Goal: Task Accomplishment & Management: Use online tool/utility

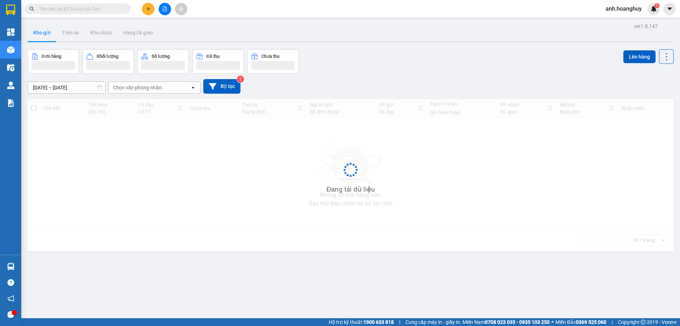
click at [164, 10] on icon "file-add" at bounding box center [164, 8] width 5 height 5
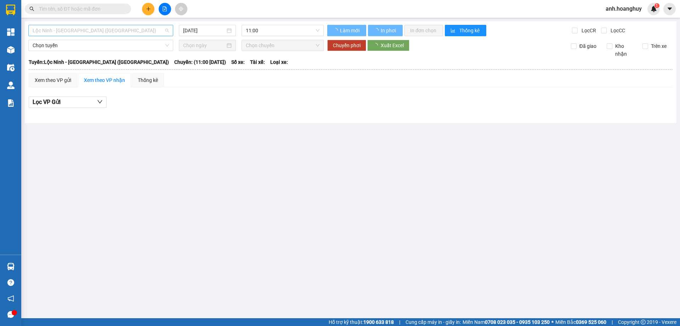
click at [124, 32] on span "Lộc Ninh - Quảng Ngãi (Hàng Hóa)" at bounding box center [101, 30] width 136 height 11
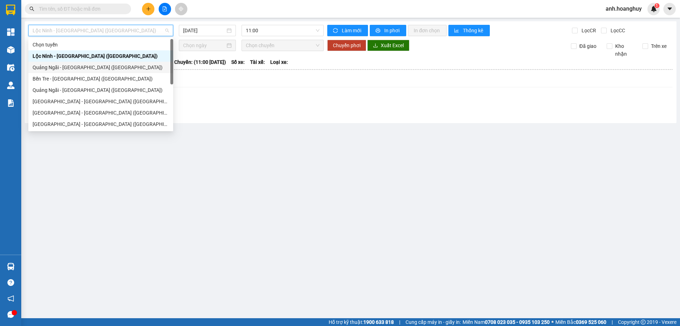
click at [101, 65] on div "Quảng Ngãi - Sài Gòn (Hàng Hoá)" at bounding box center [101, 67] width 136 height 8
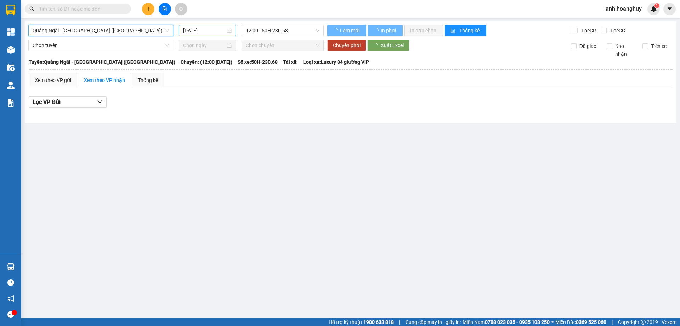
click at [209, 28] on input "15/10/2025" at bounding box center [204, 31] width 42 height 8
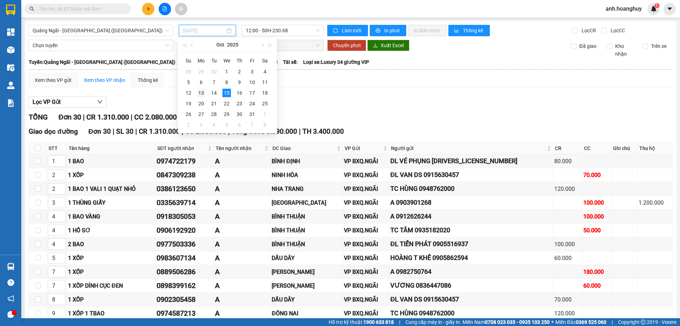
click at [200, 93] on div "13" at bounding box center [201, 93] width 9 height 9
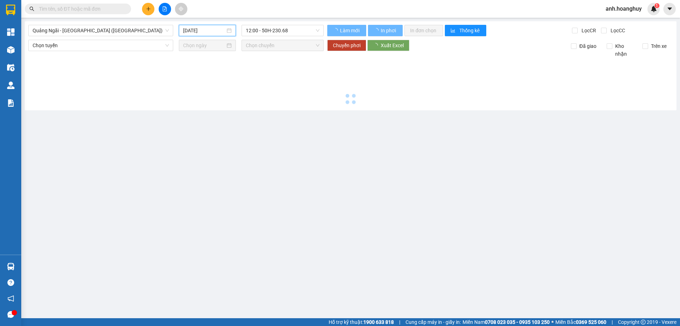
type input "13/10/2025"
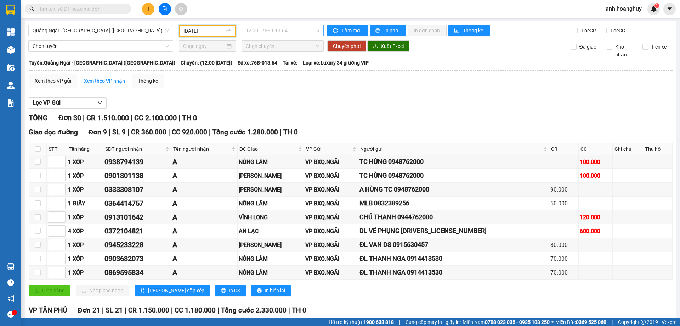
click at [302, 31] on span "12:00 - 76B-013.64" at bounding box center [283, 30] width 74 height 11
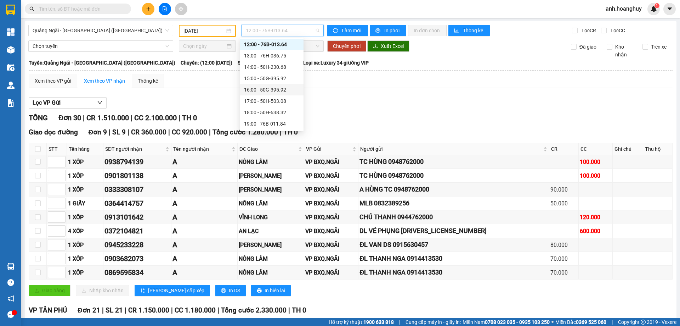
scroll to position [23, 0]
click at [287, 109] on div "19:00 - 76B-011.84" at bounding box center [271, 113] width 55 height 8
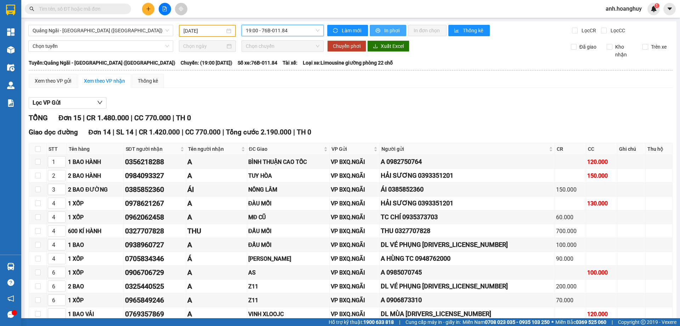
click at [384, 32] on span "In phơi" at bounding box center [392, 31] width 16 height 8
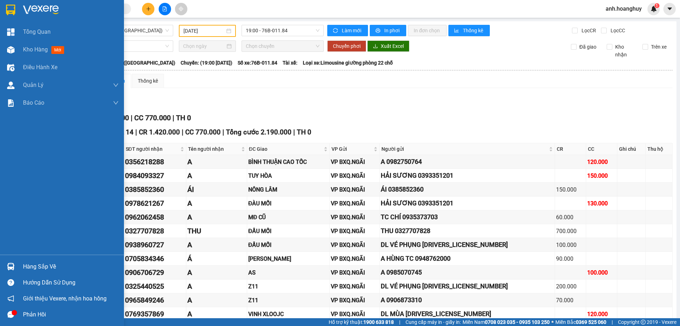
click at [12, 8] on img at bounding box center [10, 10] width 9 height 11
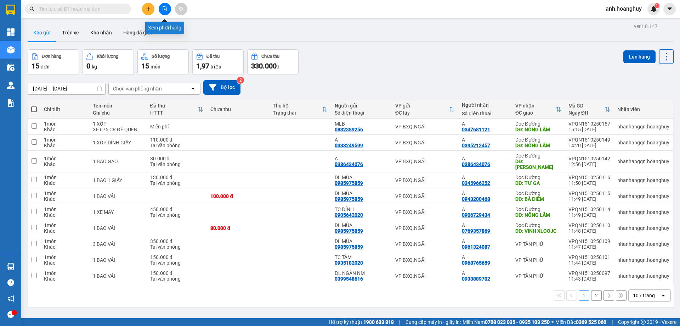
click at [168, 12] on button at bounding box center [165, 9] width 12 height 12
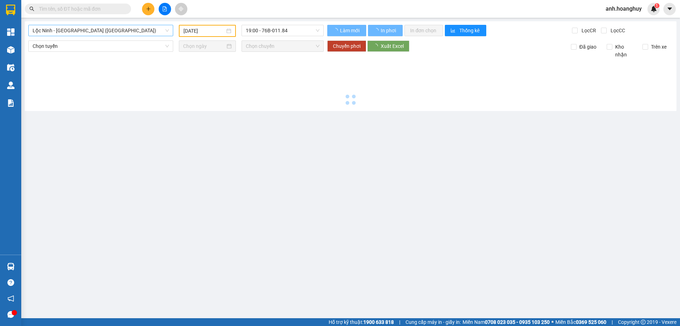
type input "15/10/2025"
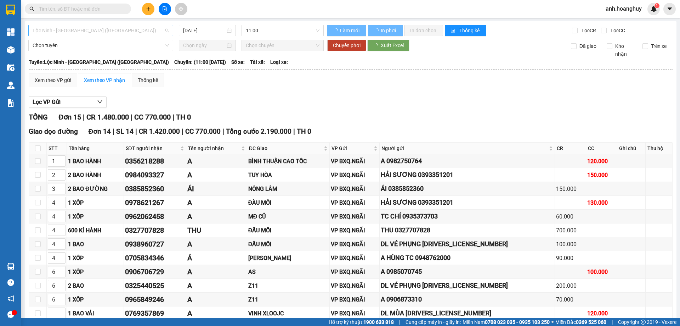
click at [95, 32] on span "Lộc Ninh - Quảng Ngãi (Hàng Hóa)" at bounding box center [101, 30] width 136 height 11
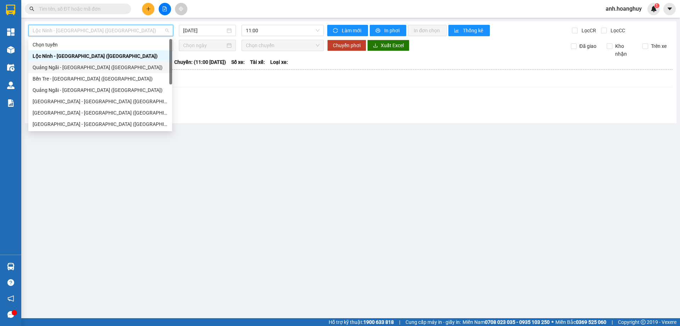
click at [86, 68] on div "Quảng Ngãi - Sài Gòn (Hàng Hoá)" at bounding box center [100, 67] width 135 height 8
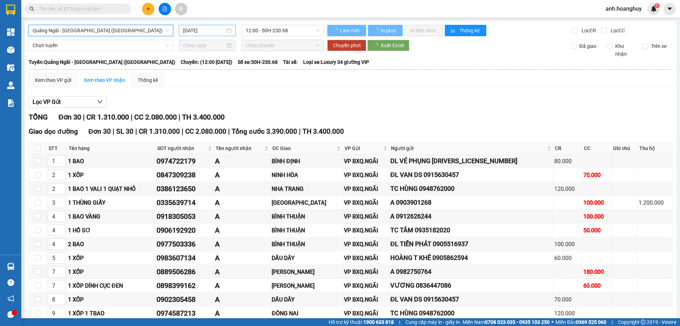
click at [200, 32] on input "15/10/2025" at bounding box center [204, 31] width 42 height 8
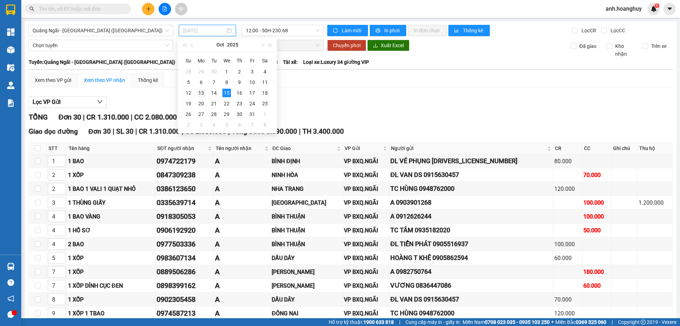
click at [202, 92] on div "13" at bounding box center [201, 93] width 9 height 9
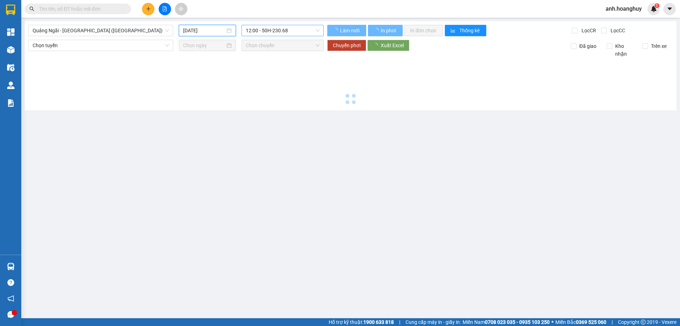
type input "13/10/2025"
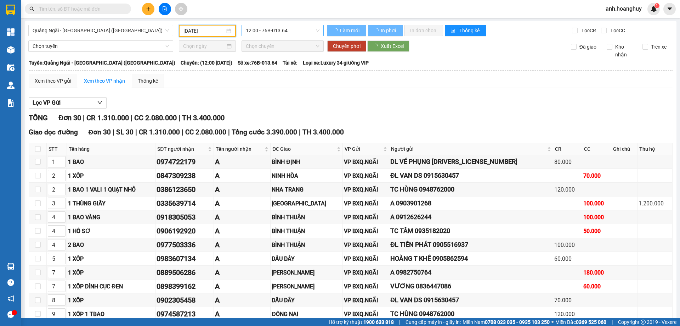
click at [270, 32] on span "12:00 - 76B-013.64" at bounding box center [283, 30] width 74 height 11
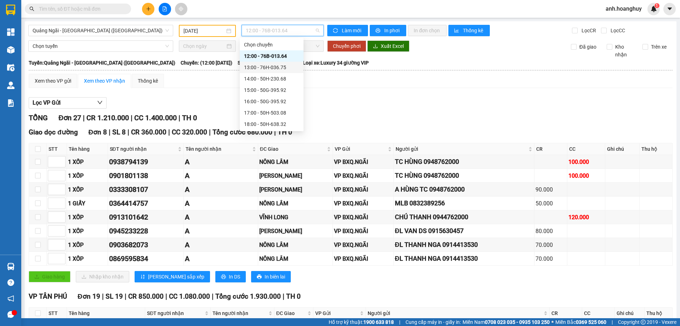
scroll to position [23, 0]
click at [286, 112] on div "19:00 - 76B-011.84" at bounding box center [271, 113] width 55 height 8
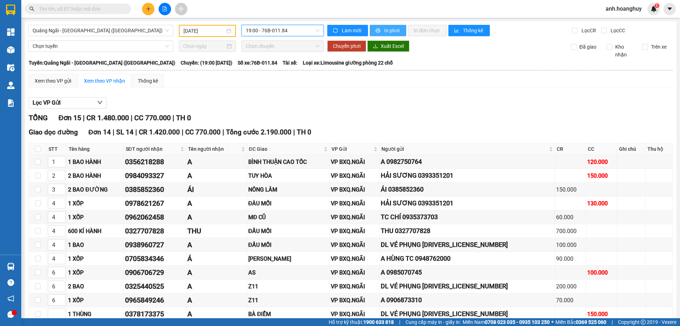
click at [386, 36] on button "In phơi" at bounding box center [388, 30] width 36 height 11
drag, startPoint x: 469, startPoint y: 104, endPoint x: 151, endPoint y: 1, distance: 335.1
click at [455, 100] on div "Lọc VP Gửi" at bounding box center [351, 103] width 644 height 12
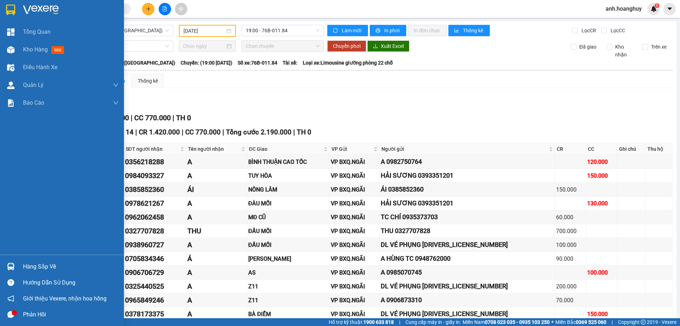
click at [11, 11] on img at bounding box center [10, 10] width 9 height 11
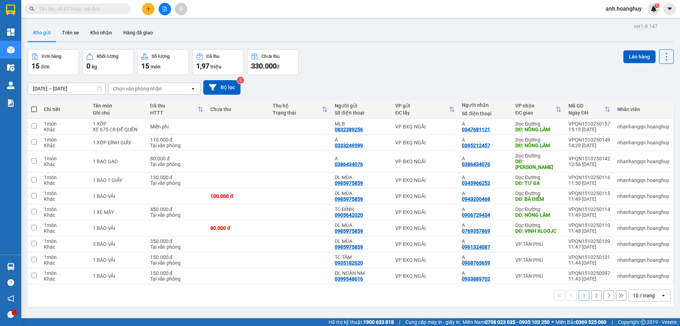
click at [452, 89] on div "13/10/2025 – 15/10/2025 Press the down arrow key to interact with the calendar …" at bounding box center [351, 87] width 646 height 15
